Goal: Task Accomplishment & Management: Complete application form

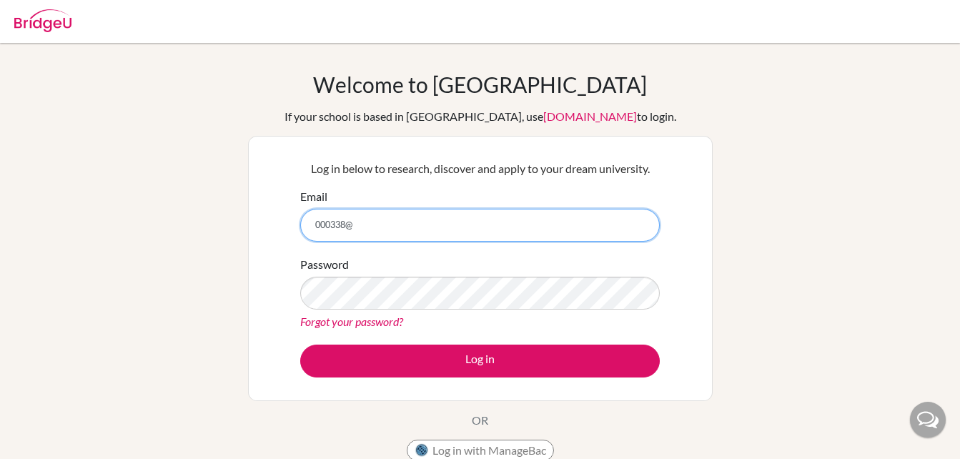
click at [454, 235] on input "000338@" at bounding box center [480, 225] width 360 height 33
type input "[EMAIL_ADDRESS][DOMAIN_NAME]"
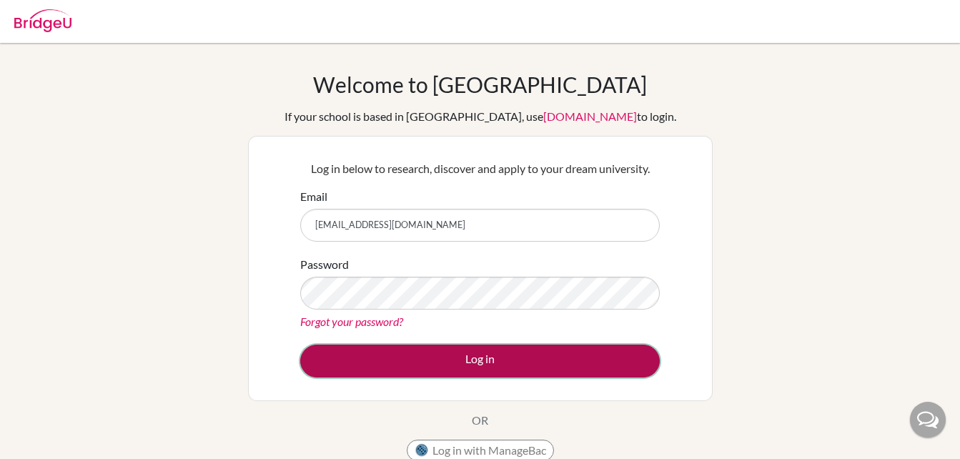
click at [518, 361] on button "Log in" at bounding box center [480, 361] width 360 height 33
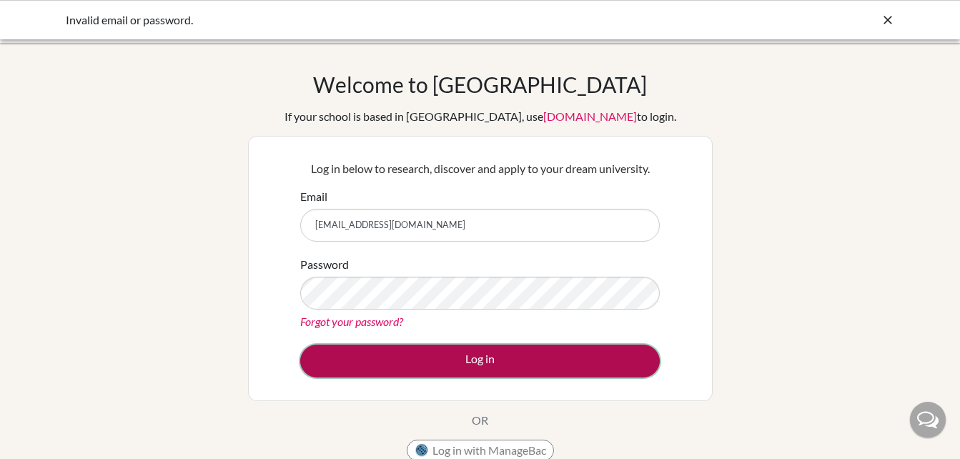
click at [533, 364] on button "Log in" at bounding box center [480, 361] width 360 height 33
